Goal: Information Seeking & Learning: Understand process/instructions

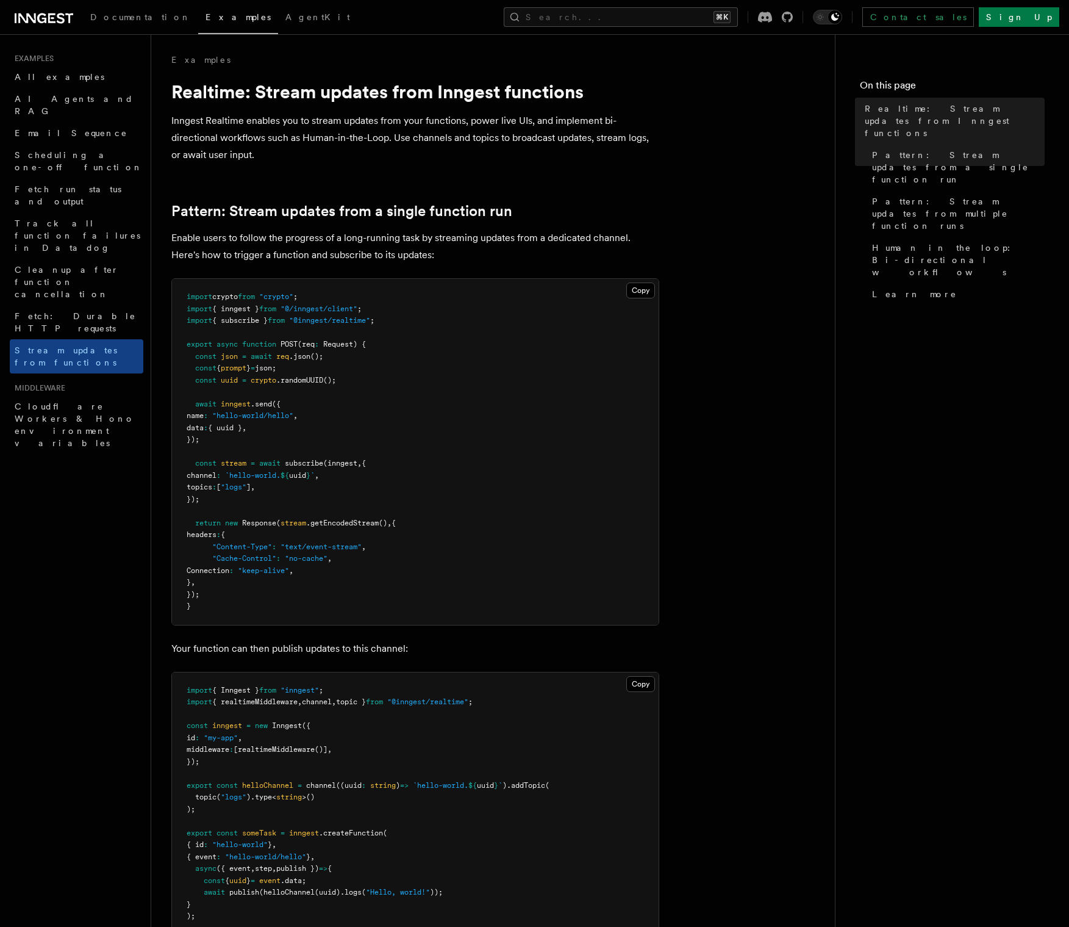
click at [179, 86] on h1 "Realtime: Stream updates from Inngest functions" at bounding box center [415, 92] width 488 height 22
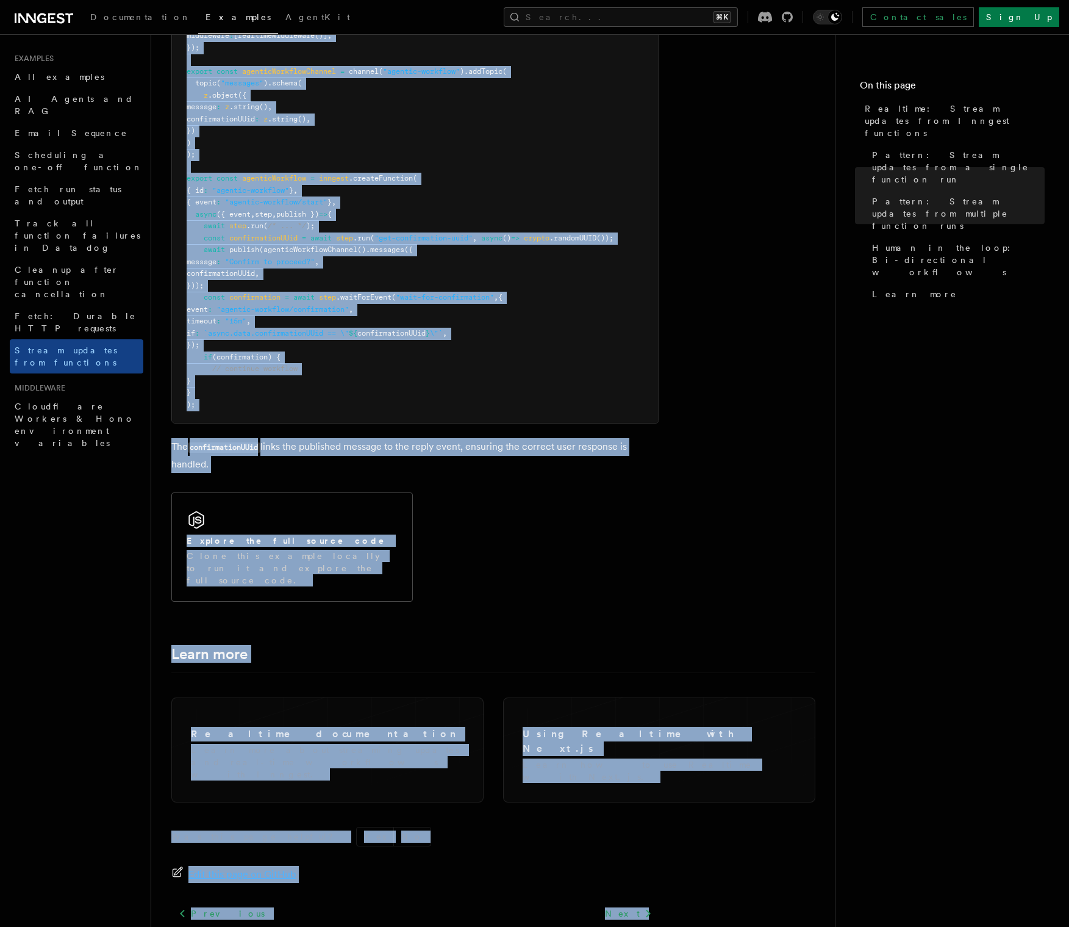
scroll to position [2613, 0]
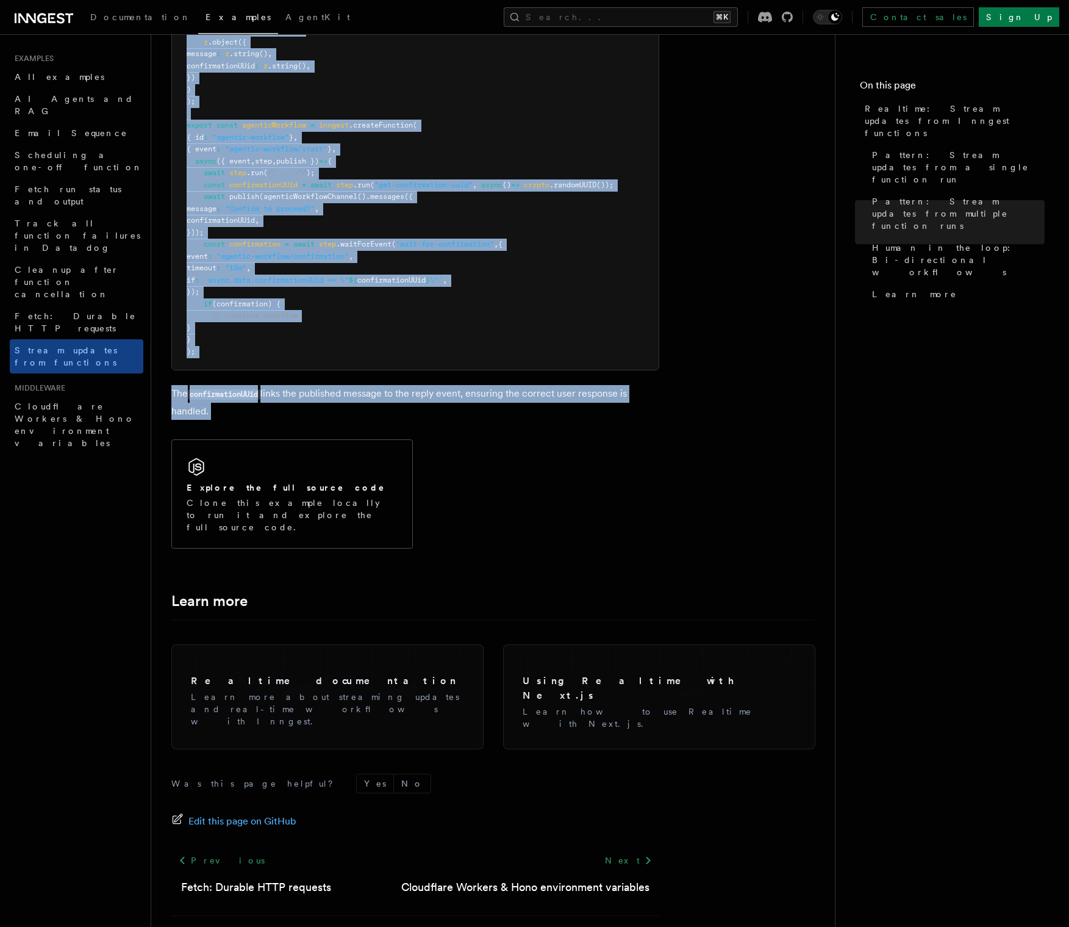
drag, startPoint x: 185, startPoint y: 98, endPoint x: 396, endPoint y: 414, distance: 380.3
copy article "Realtime: Stream updates from Inngest functions Inngest Realtime enables you to…"
click at [642, 282] on pre "import crypto from "crypto" ; import { Inngest } from "inngest" ; import { real…" at bounding box center [415, 131] width 487 height 476
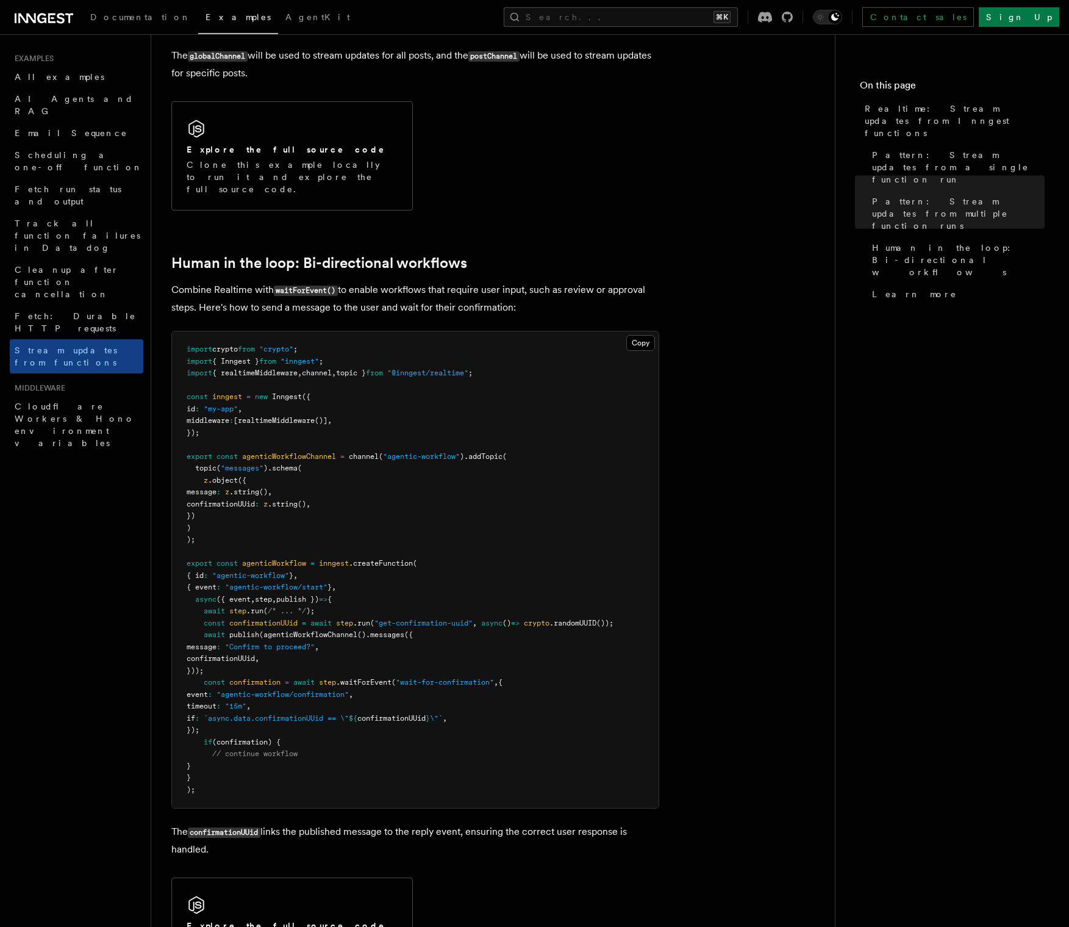
scroll to position [2076, 0]
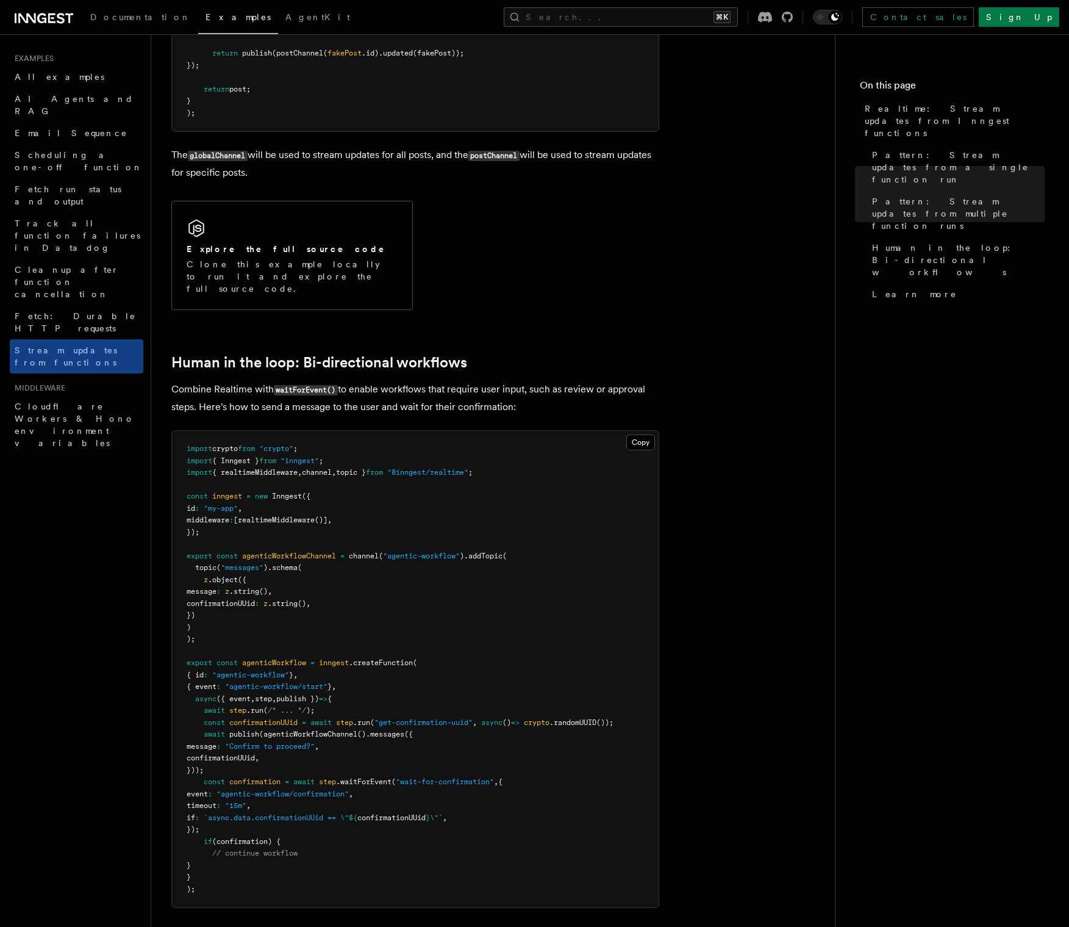
click at [617, 273] on div "Explore the full source code Clone this example locally to run it and explore t…" at bounding box center [415, 255] width 488 height 119
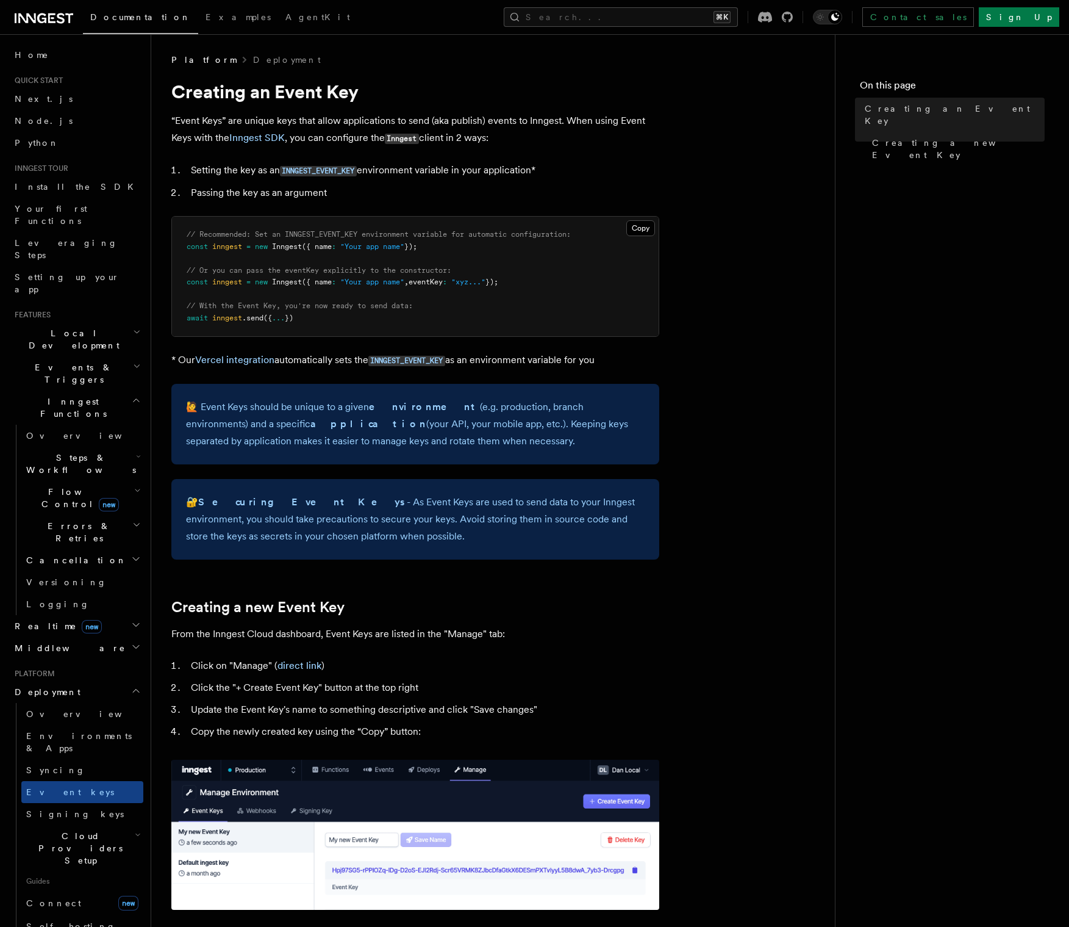
click at [278, 286] on span "Inngest" at bounding box center [287, 282] width 30 height 9
click at [323, 170] on code "INNGEST_EVENT_KEY" at bounding box center [318, 171] width 77 height 10
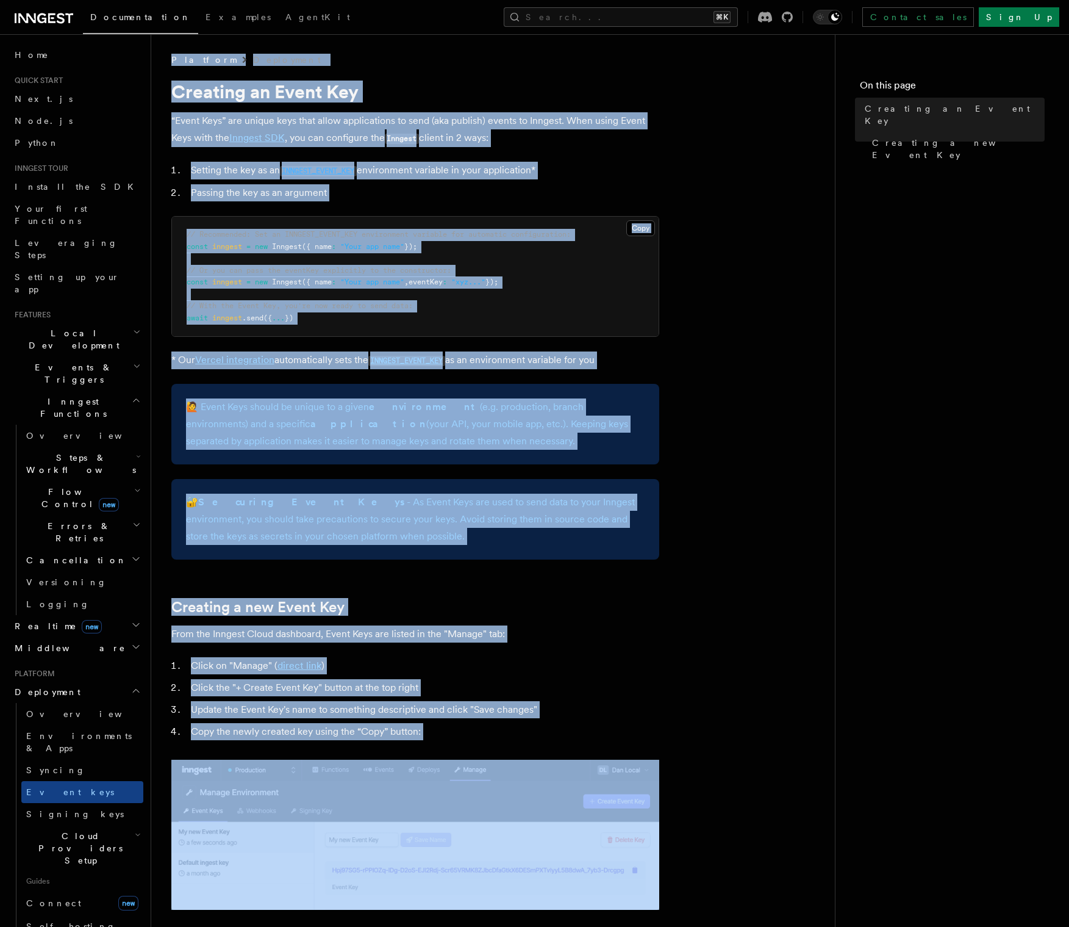
click at [323, 170] on article "Platform Deployment Creating an Event Key “Event Keys” are unique keys that all…" at bounding box center [493, 724] width 645 height 1340
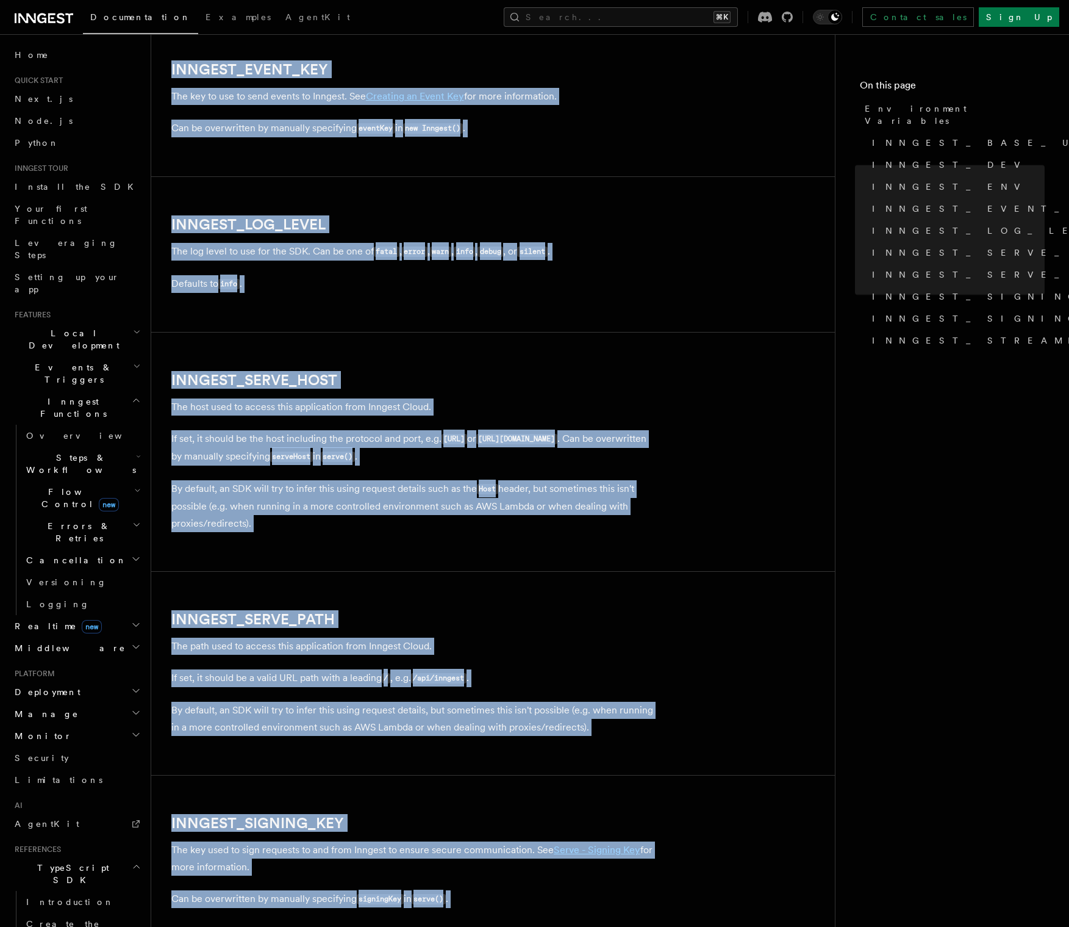
scroll to position [1392, 0]
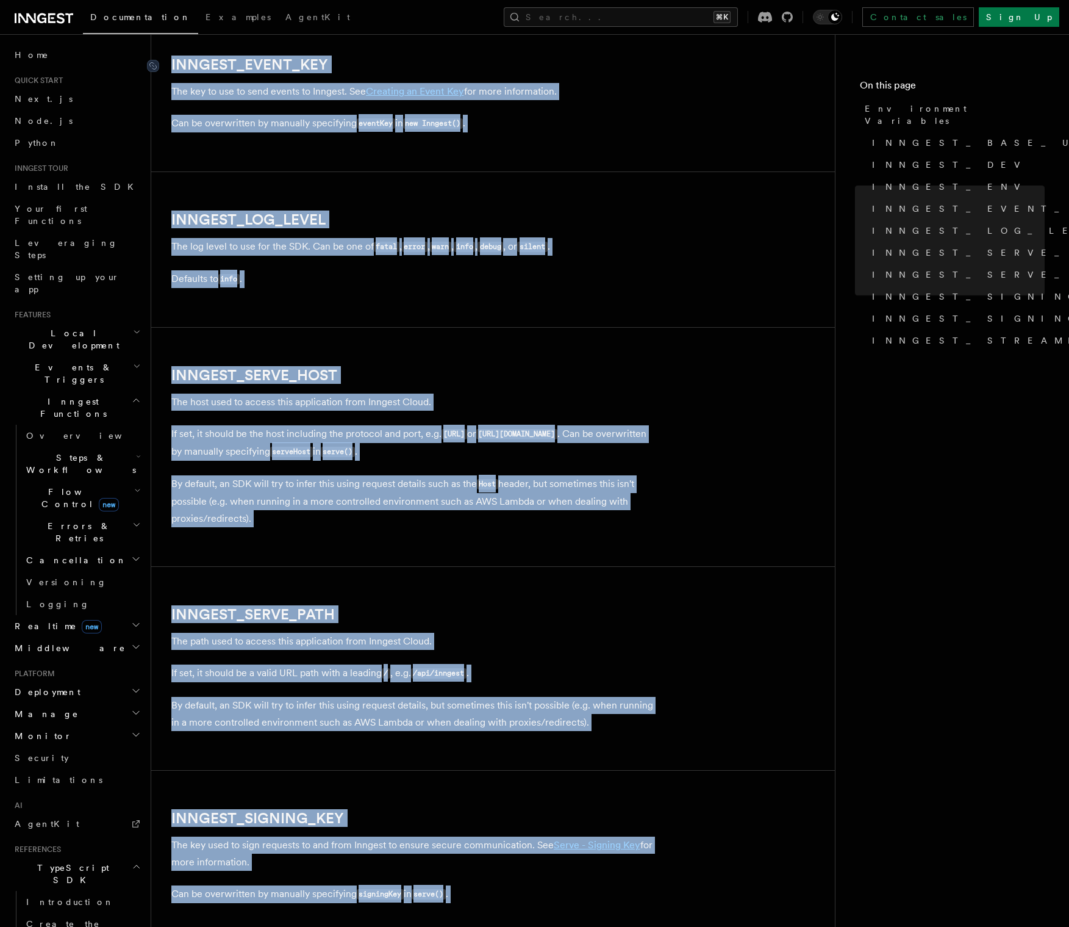
click at [262, 70] on link "INNGEST_EVENT_KEY" at bounding box center [249, 64] width 157 height 17
click at [272, 70] on link "INNGEST_EVENT_KEY" at bounding box center [249, 64] width 157 height 17
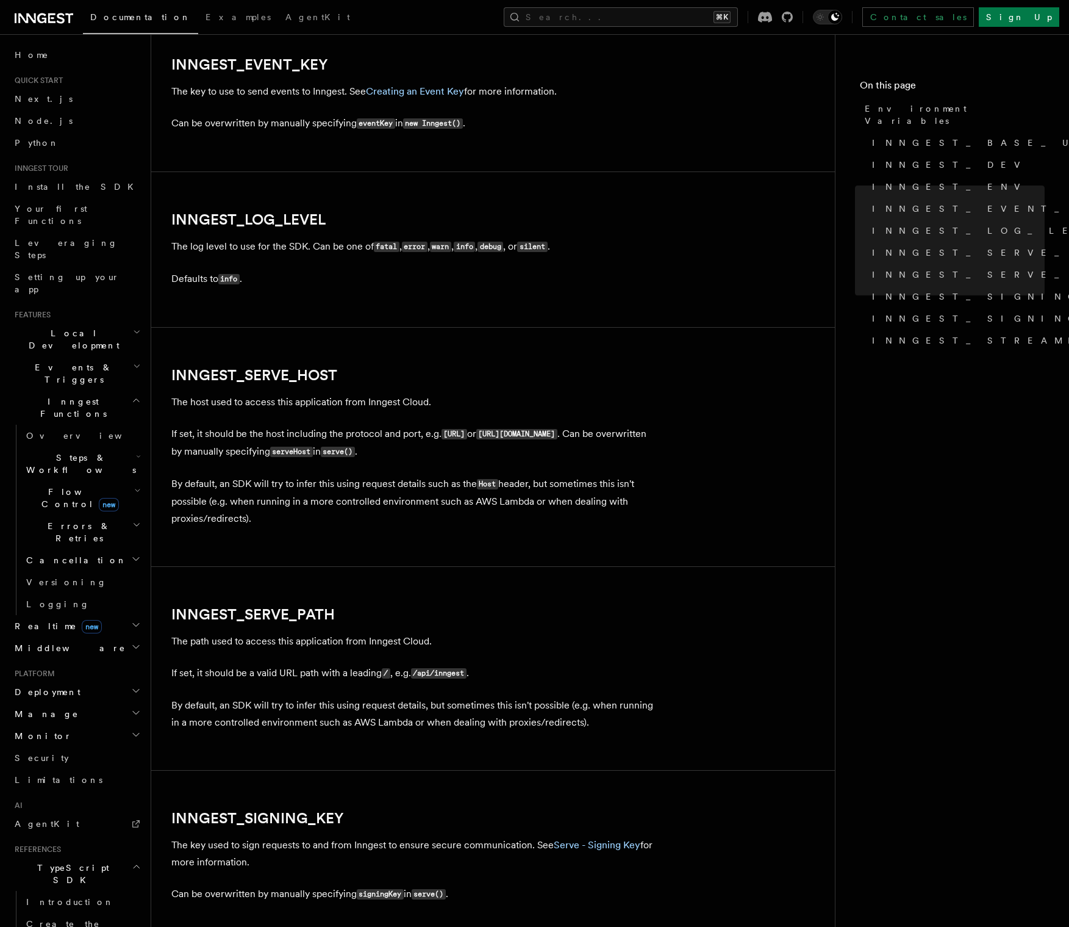
click at [343, 70] on h2 "INNGEST_EVENT_KEY" at bounding box center [415, 64] width 488 height 17
click at [152, 69] on icon at bounding box center [153, 66] width 12 height 12
drag, startPoint x: 334, startPoint y: 73, endPoint x: 165, endPoint y: 68, distance: 169.0
click at [171, 68] on article "References TypeScript SDK Using the SDK Environment Variables You can set envir…" at bounding box center [493, 100] width 645 height 2877
copy article "INNGEST_EVENT_KEY"
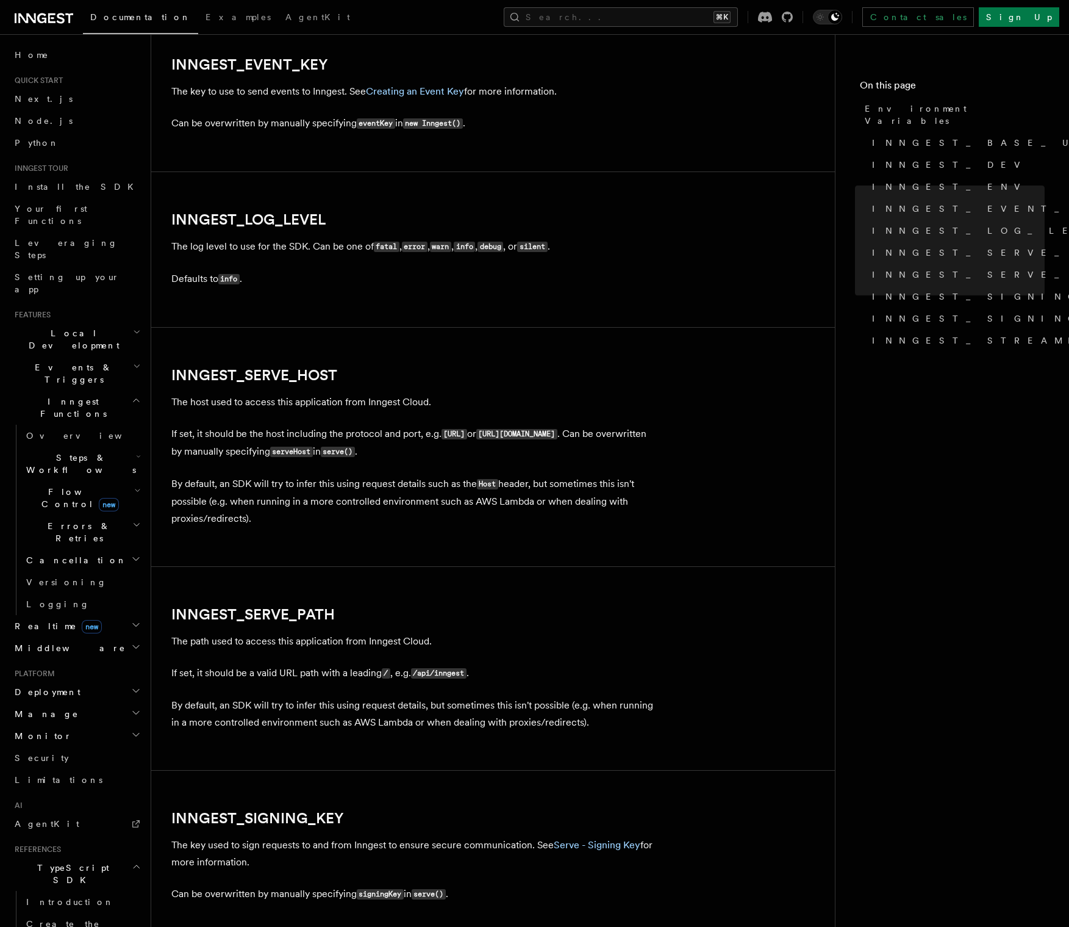
click at [674, 160] on article "References TypeScript SDK Using the SDK Environment Variables You can set envir…" at bounding box center [493, 100] width 645 height 2877
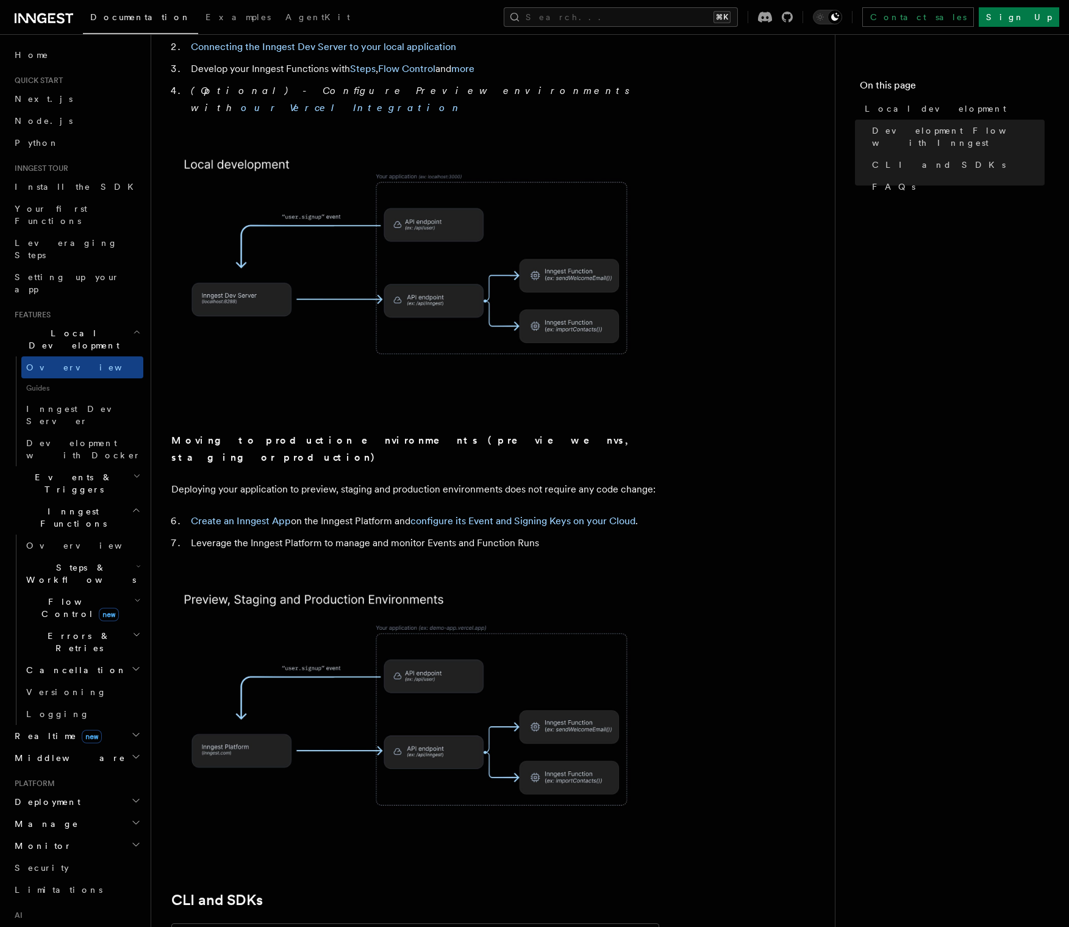
scroll to position [772, 0]
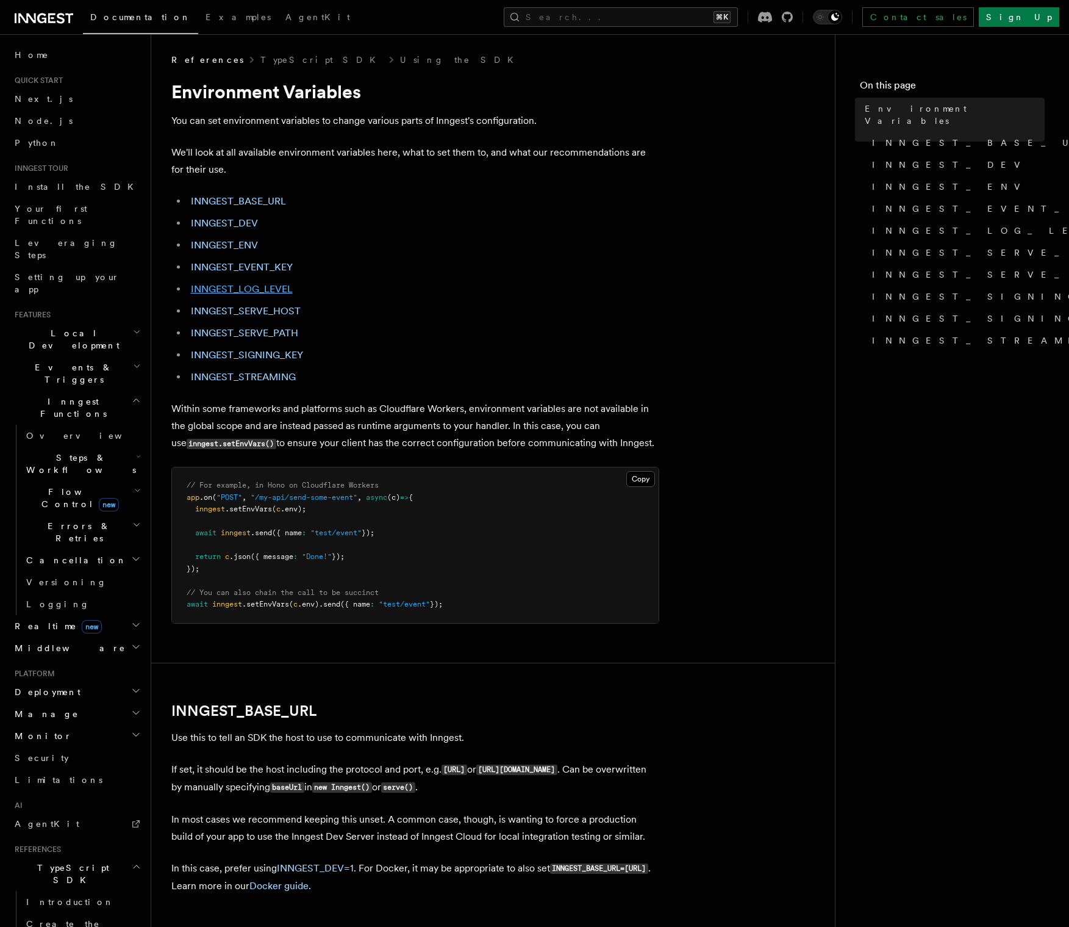
click at [256, 287] on link "INNGEST_LOG_LEVEL" at bounding box center [242, 289] width 102 height 12
click at [256, 370] on li "INNGEST_STREAMING" at bounding box center [423, 376] width 472 height 17
click at [253, 374] on link "INNGEST_STREAMING" at bounding box center [243, 377] width 105 height 12
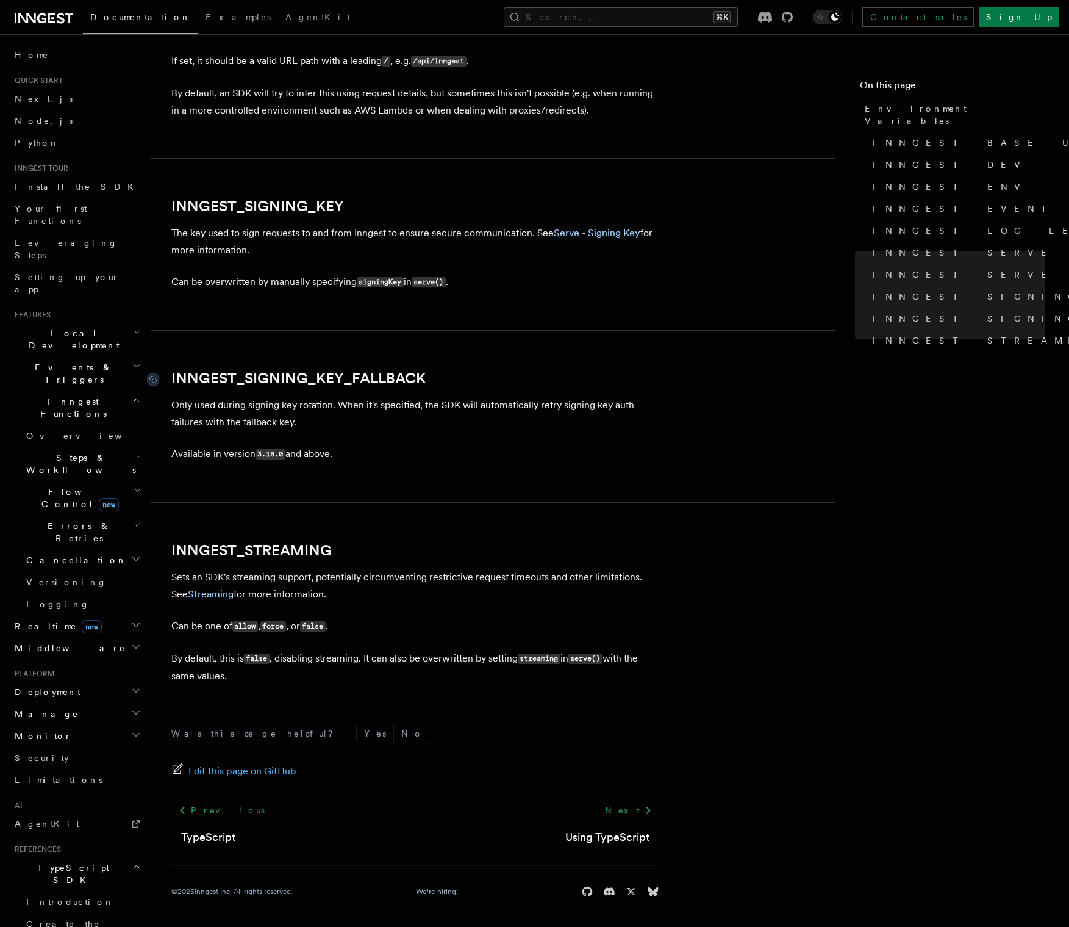
scroll to position [2009, 0]
drag, startPoint x: 347, startPoint y: 550, endPoint x: 168, endPoint y: 542, distance: 178.9
copy link "INNGEST_STREAMING"
click at [246, 626] on code "allow" at bounding box center [245, 626] width 26 height 10
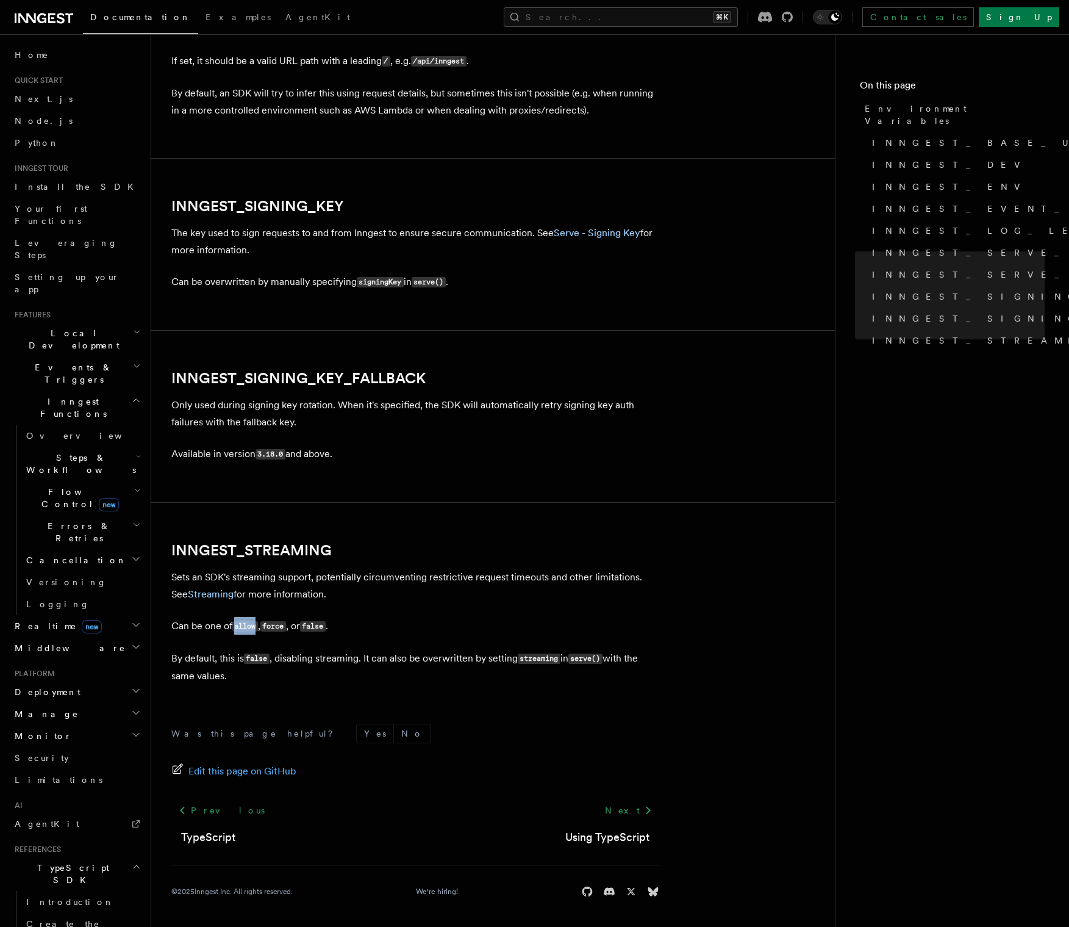
click at [246, 626] on code "allow" at bounding box center [245, 626] width 26 height 10
copy code "allow"
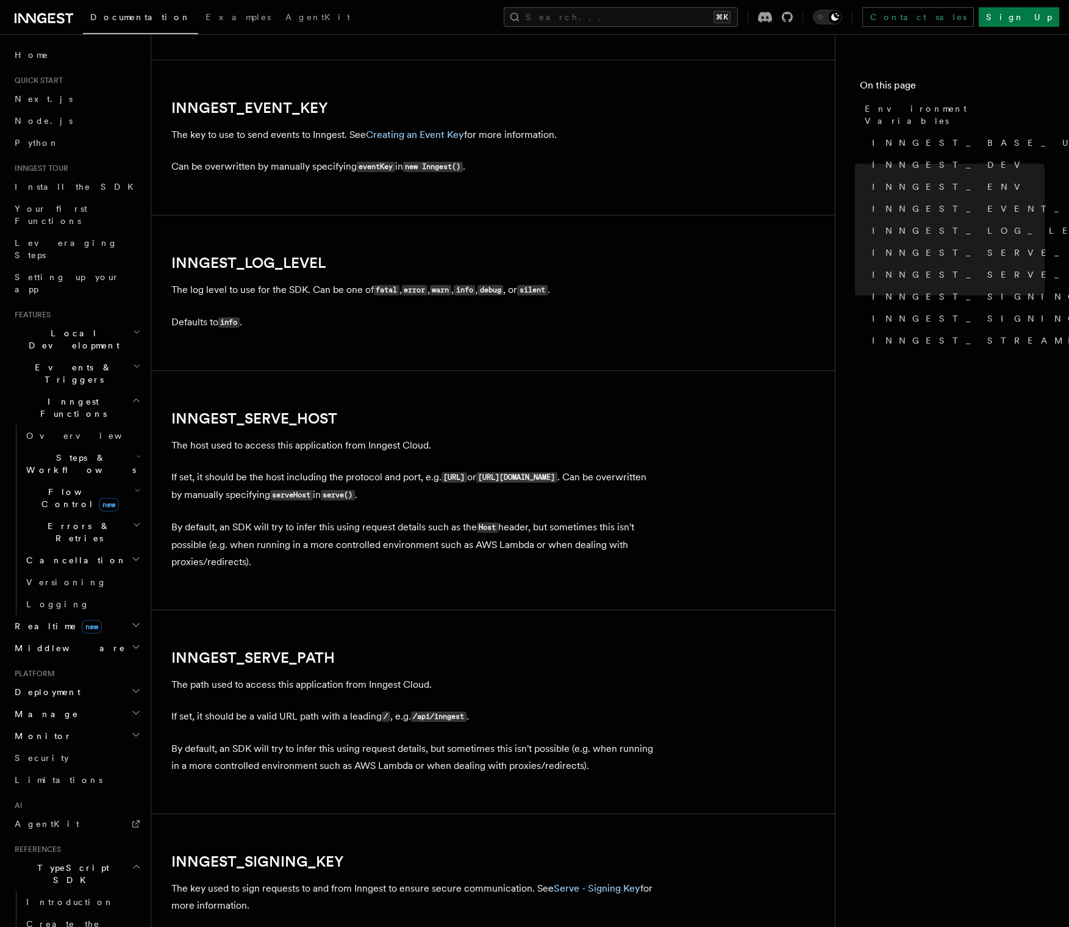
scroll to position [1326, 0]
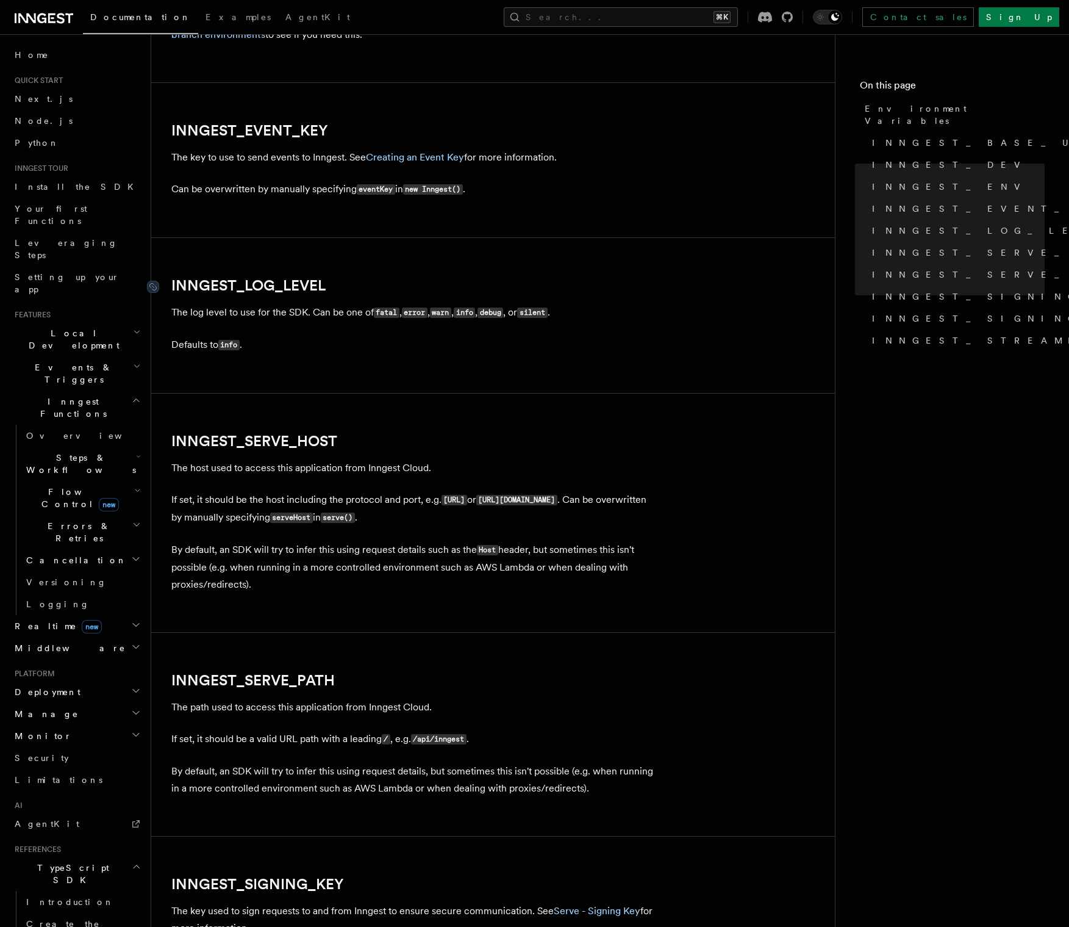
click at [248, 291] on link "INNGEST_LOG_LEVEL" at bounding box center [248, 285] width 154 height 17
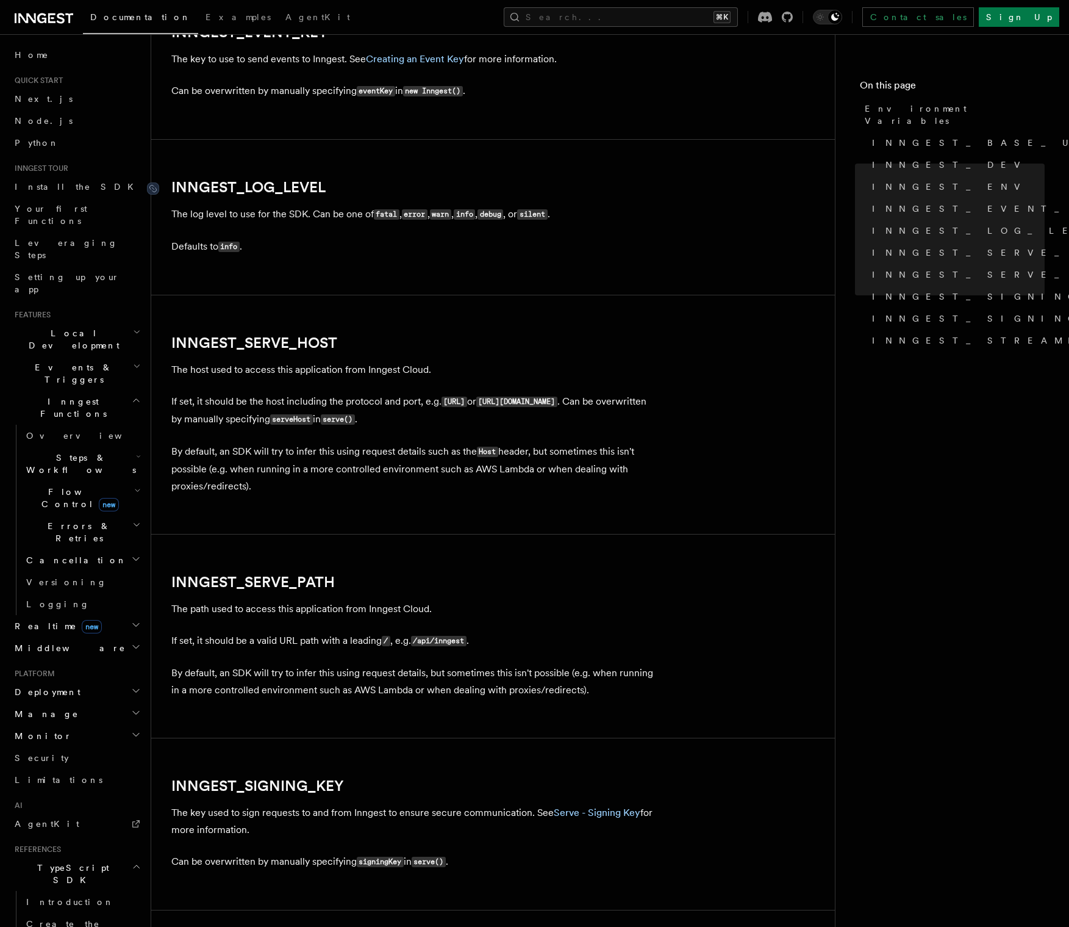
click at [248, 291] on article "References TypeScript SDK Using the SDK Environment Variables You can set envir…" at bounding box center [493, 67] width 645 height 2877
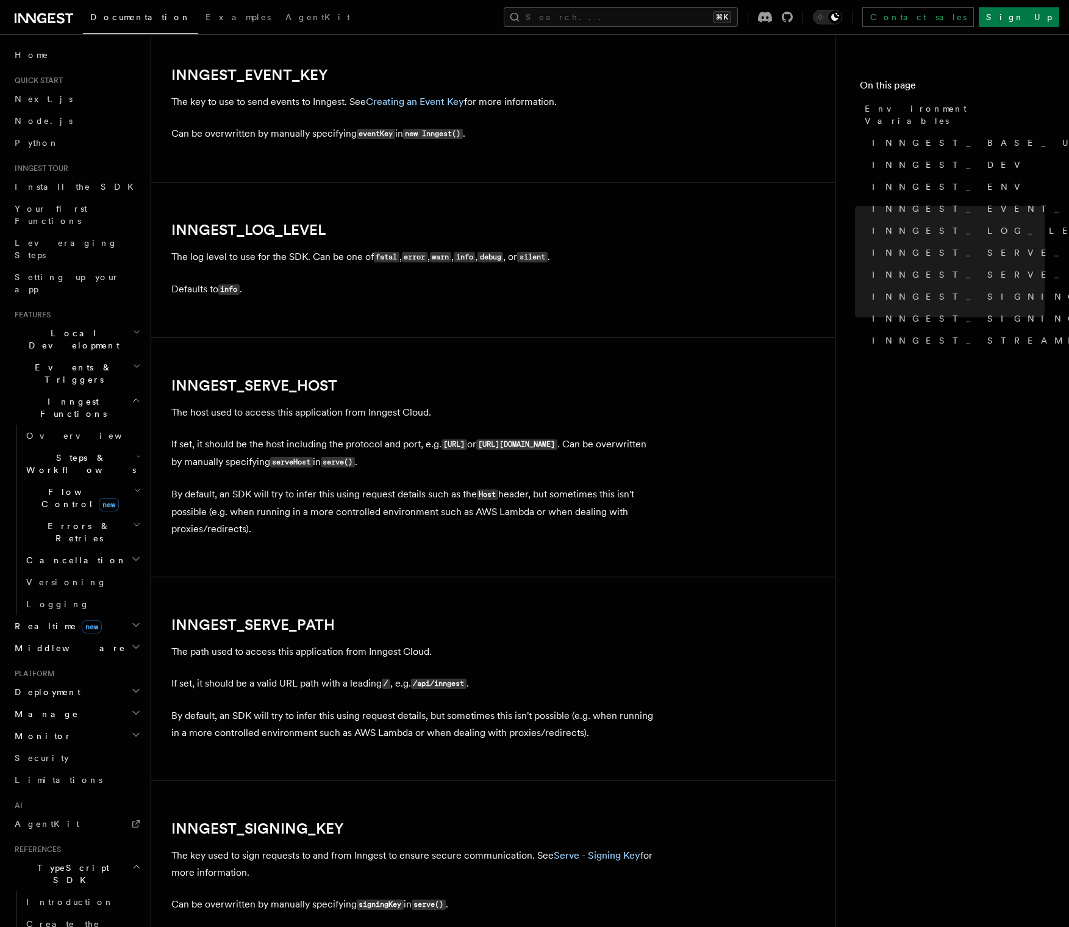
scroll to position [1285, 0]
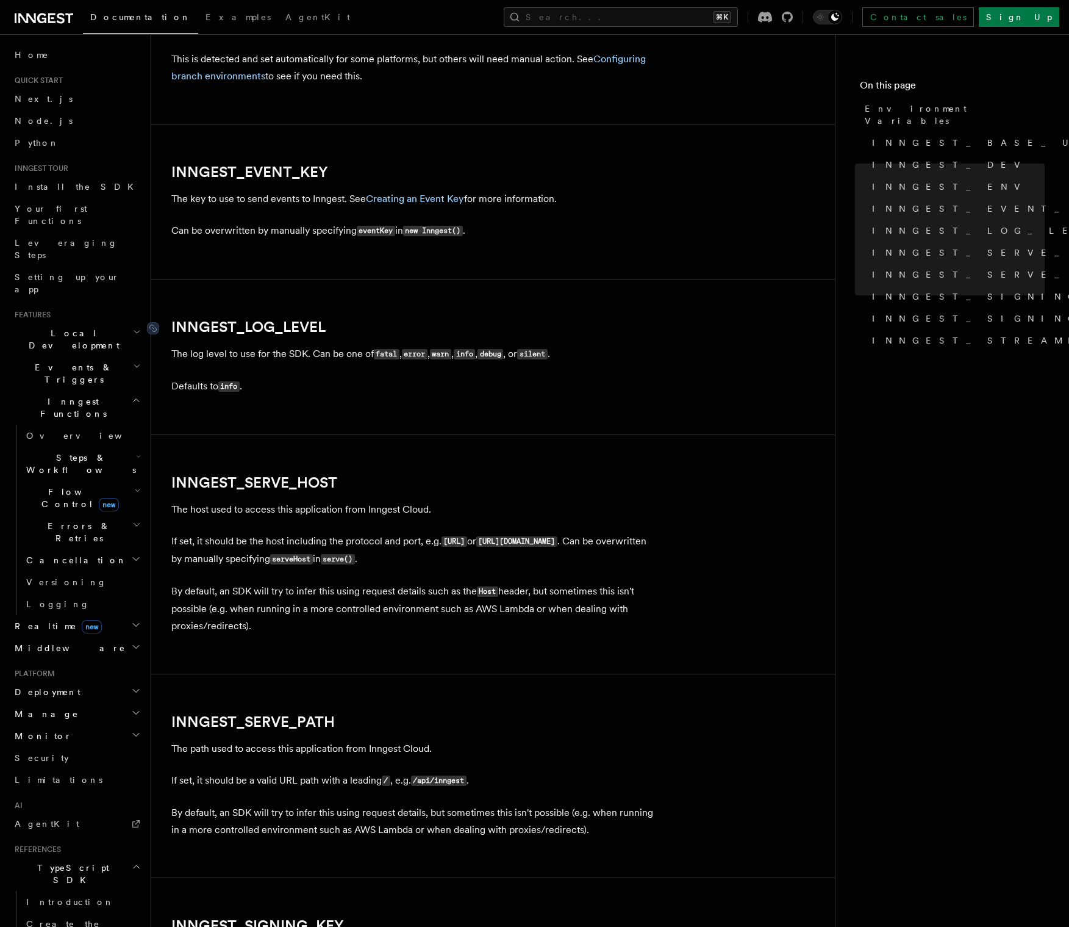
click at [232, 323] on link "INNGEST_LOG_LEVEL" at bounding box center [248, 326] width 154 height 17
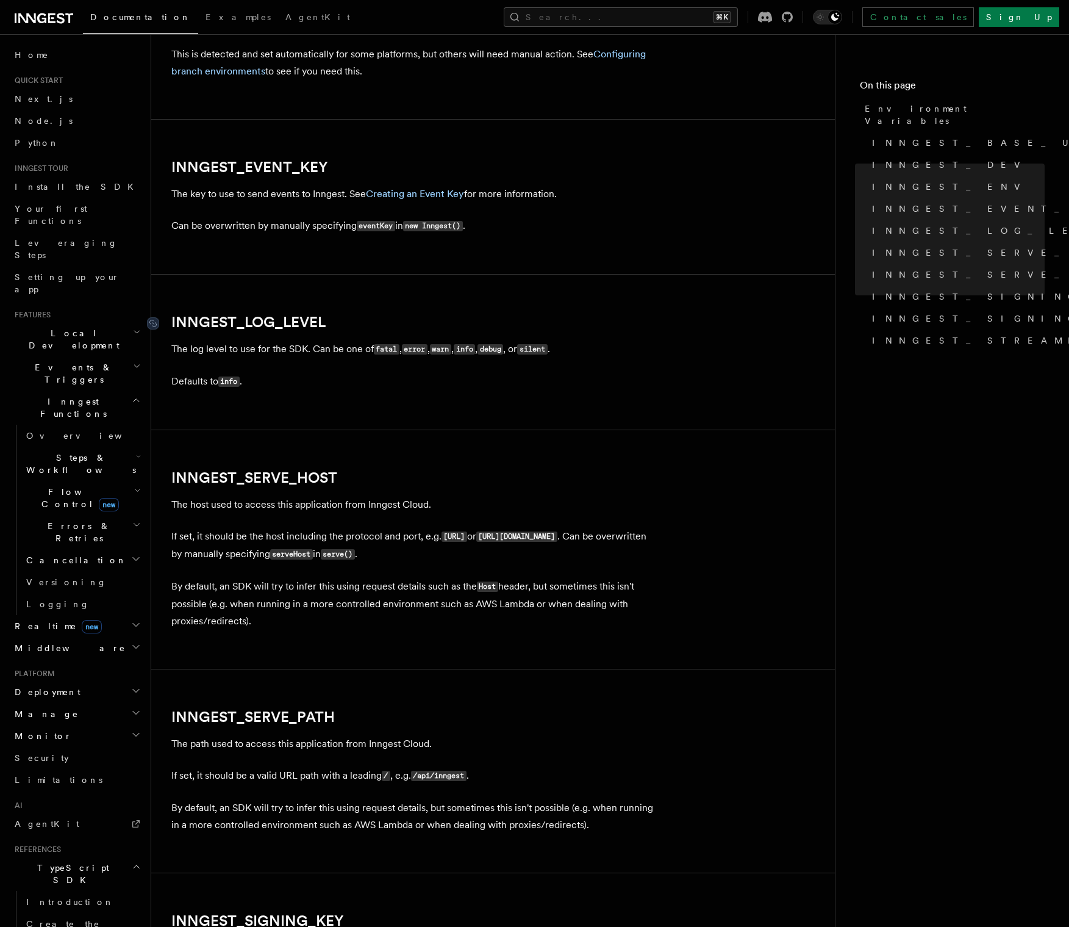
scroll to position [1289, 0]
drag, startPoint x: 337, startPoint y: 315, endPoint x: 326, endPoint y: 319, distance: 11.6
click at [326, 319] on article "References TypeScript SDK Using the SDK Environment Variables You can set envir…" at bounding box center [493, 203] width 645 height 2877
copy link "INNGEST_LOG_LEVEL"
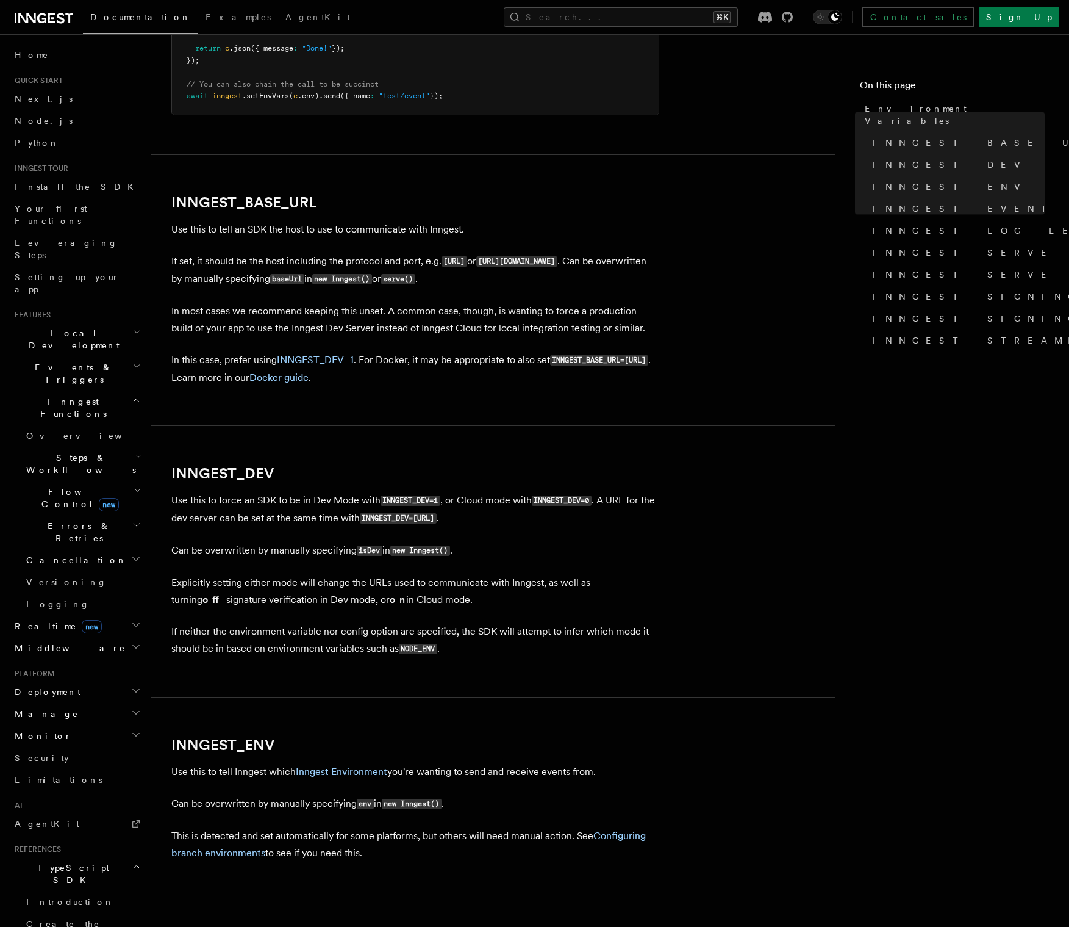
scroll to position [451, 0]
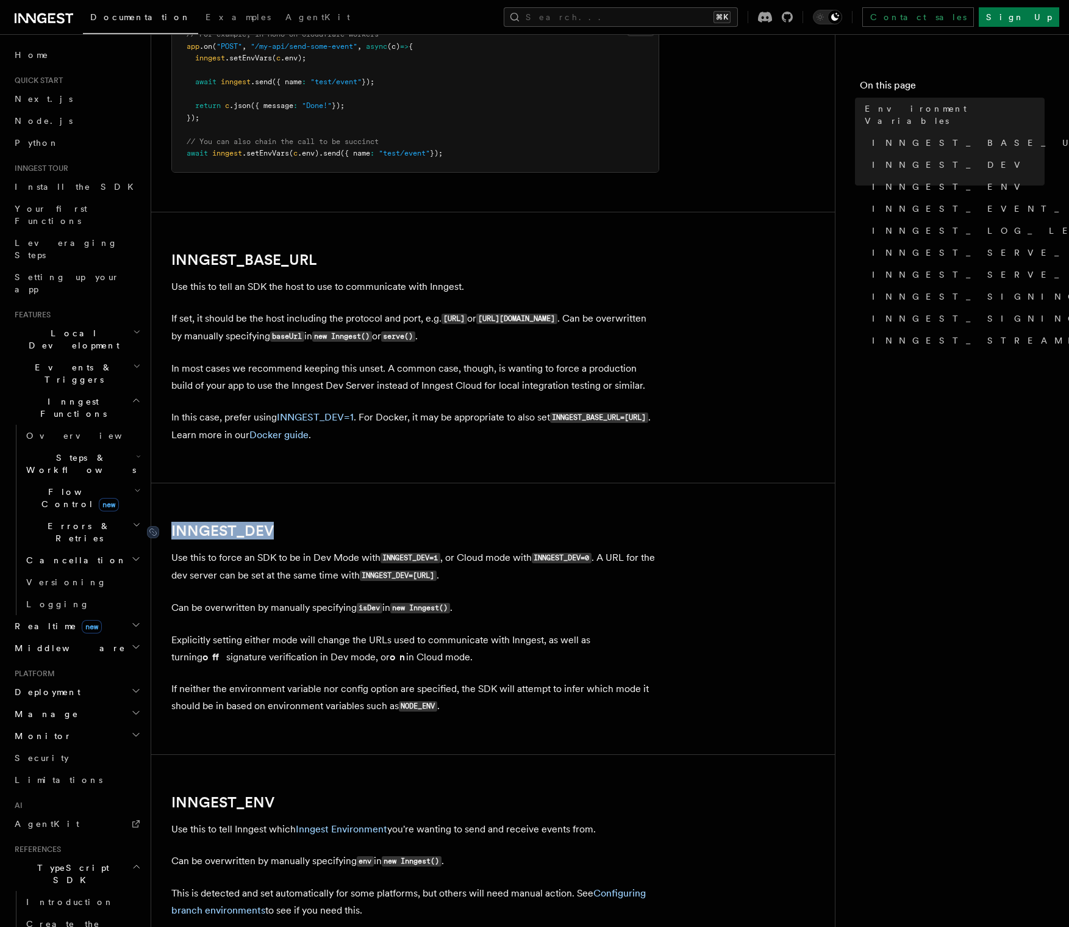
drag, startPoint x: 294, startPoint y: 528, endPoint x: 162, endPoint y: 534, distance: 132.5
click at [171, 534] on h2 "INNGEST_DEV" at bounding box center [415, 530] width 488 height 17
copy link "INNGEST_DEV"
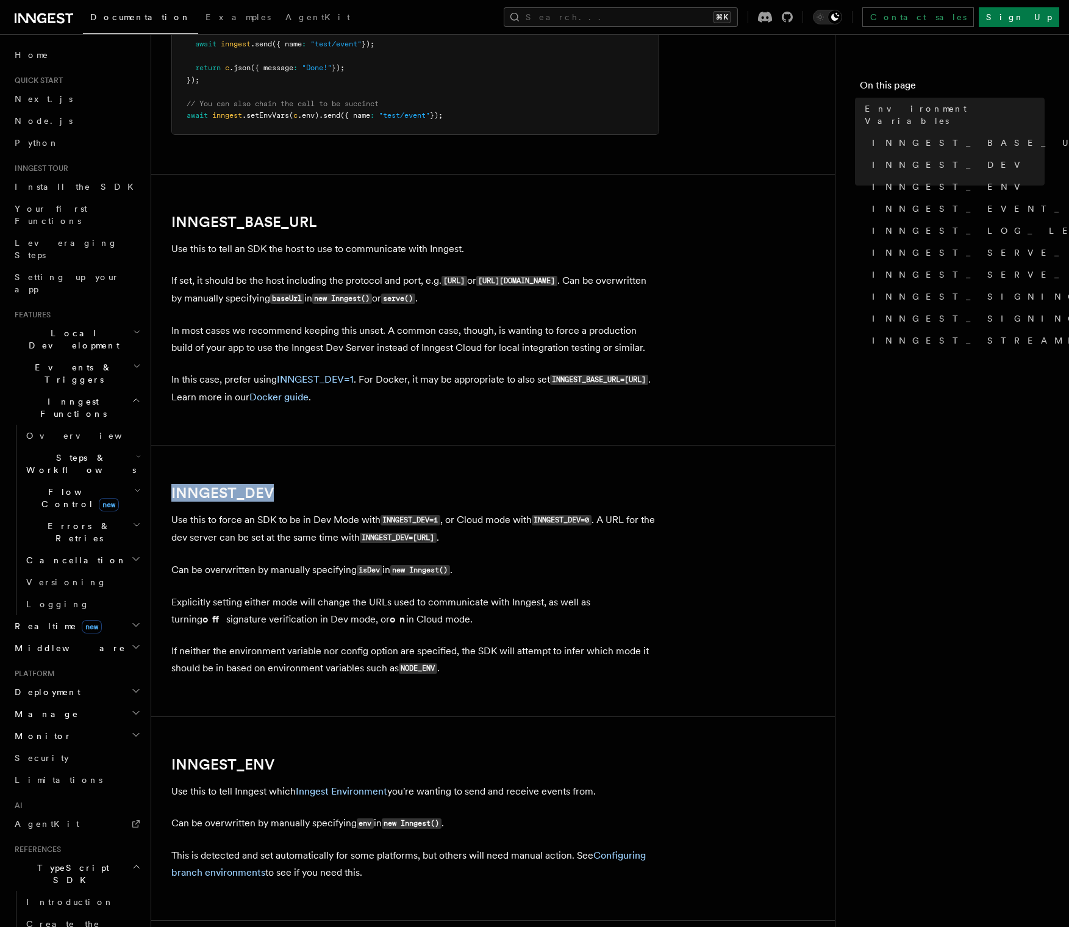
scroll to position [535, 0]
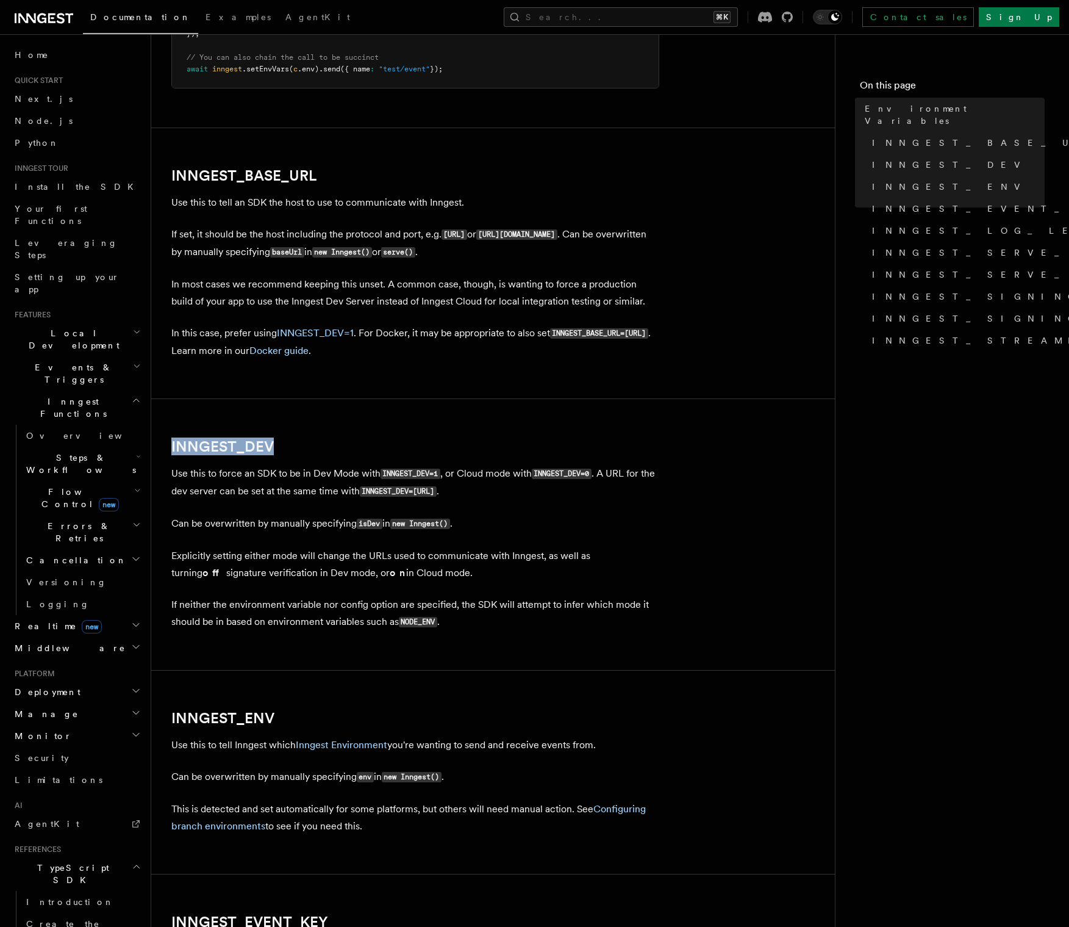
click at [335, 450] on h2 "INNGEST_DEV" at bounding box center [415, 446] width 488 height 17
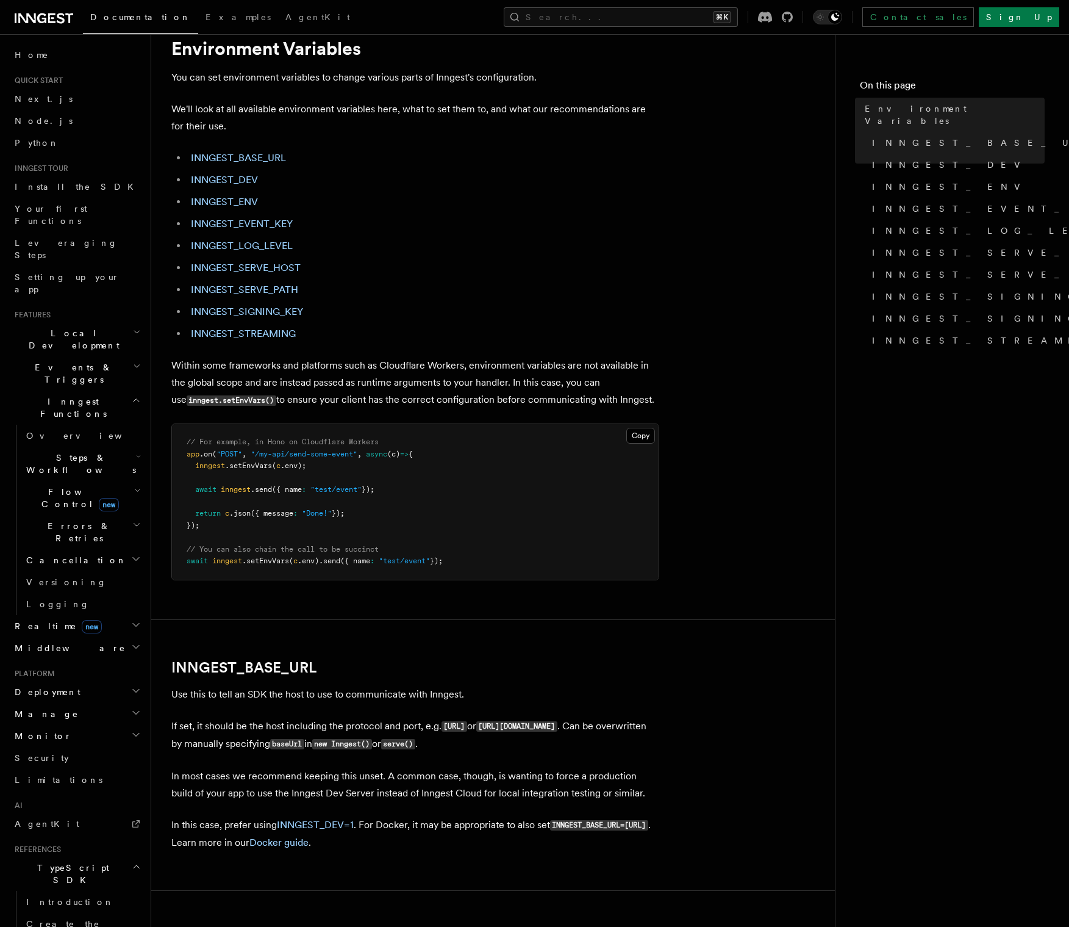
scroll to position [0, 0]
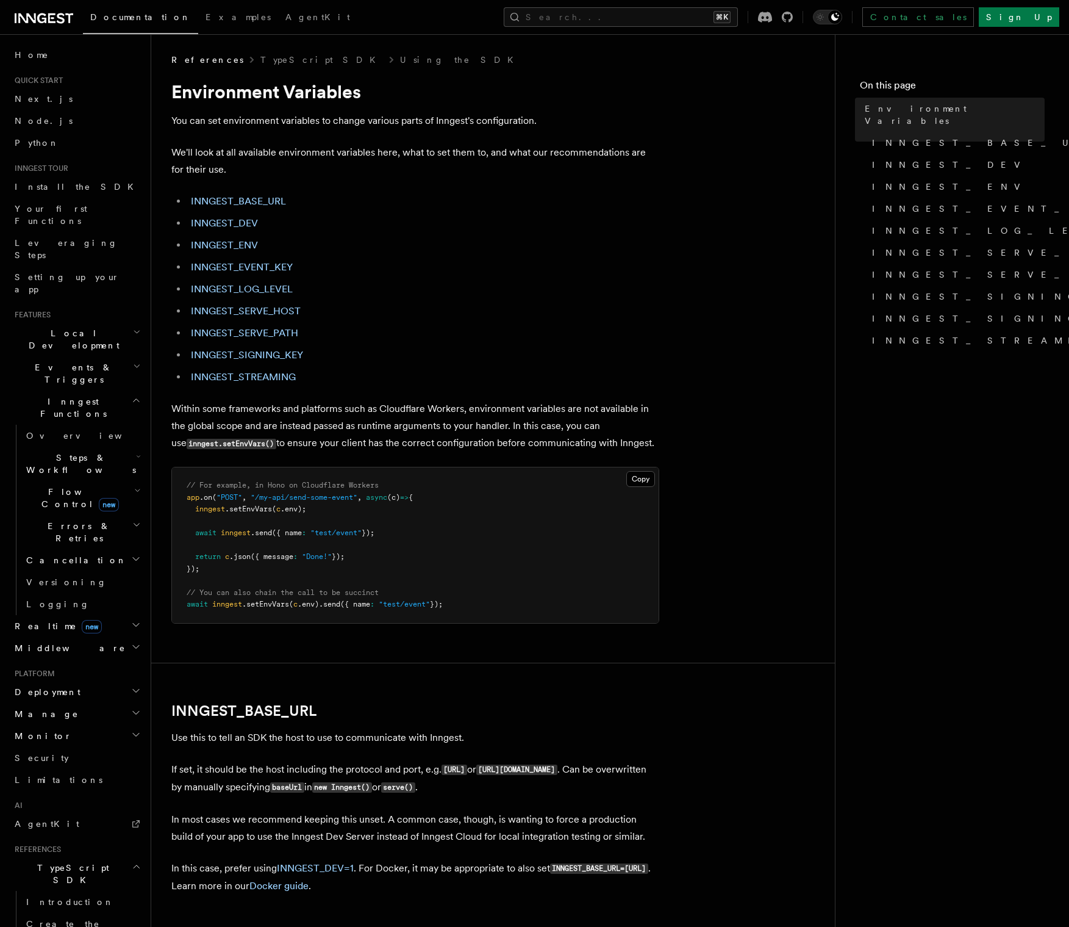
click at [425, 360] on li "INNGEST_SIGNING_KEY" at bounding box center [423, 354] width 472 height 17
click at [423, 358] on li "INNGEST_SIGNING_KEY" at bounding box center [423, 354] width 472 height 17
